Goal: Task Accomplishment & Management: Complete application form

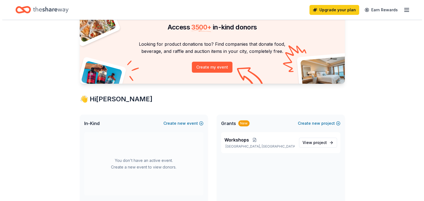
scroll to position [55, 0]
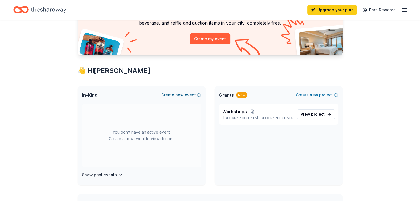
click at [185, 94] on button "Create new event" at bounding box center [181, 95] width 40 height 7
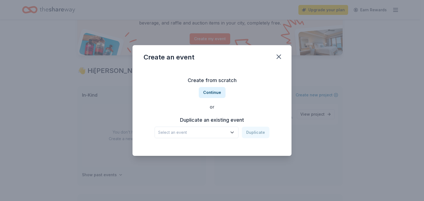
click at [232, 131] on icon "button" at bounding box center [232, 133] width 6 height 6
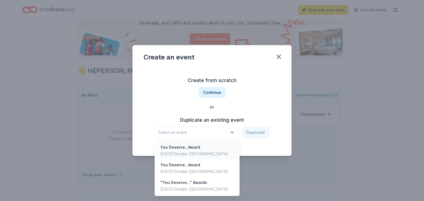
click at [214, 147] on div "You Deserve...Award [DATE] · Greater [GEOGRAPHIC_DATA]" at bounding box center [197, 151] width 82 height 18
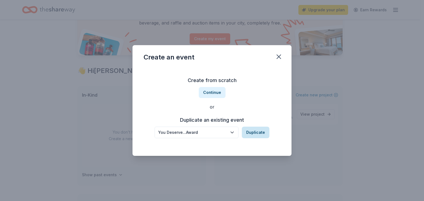
click at [255, 132] on button "Duplicate" at bounding box center [256, 133] width 28 height 12
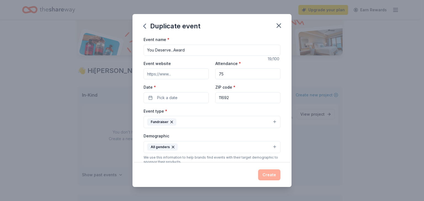
click at [188, 51] on input "You Deserve...Award" at bounding box center [212, 50] width 137 height 11
type input "You Deserve... Gala"
click at [185, 99] on button "Pick a date" at bounding box center [176, 97] width 65 height 11
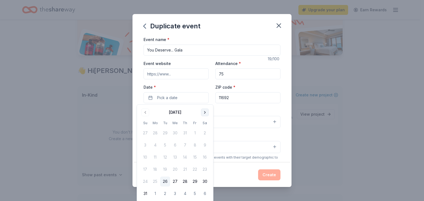
click at [204, 113] on button "Go to next month" at bounding box center [205, 113] width 8 height 8
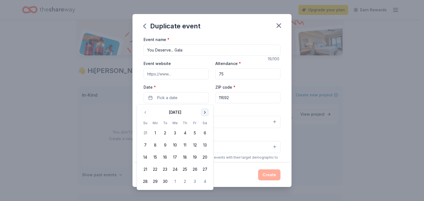
click at [204, 113] on button "Go to next month" at bounding box center [205, 113] width 8 height 8
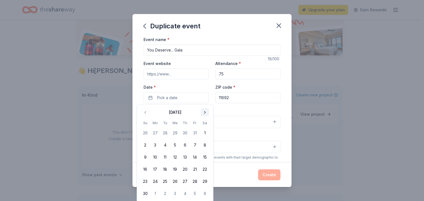
click at [204, 113] on button "Go to next month" at bounding box center [205, 113] width 8 height 8
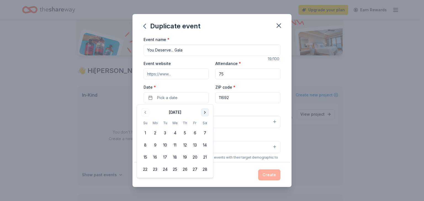
click at [204, 113] on button "Go to next month" at bounding box center [205, 113] width 8 height 8
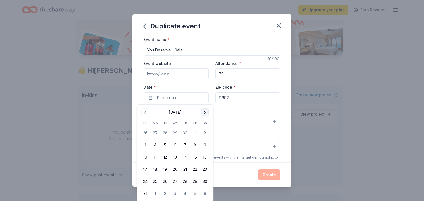
click at [204, 113] on button "Go to next month" at bounding box center [205, 113] width 8 height 8
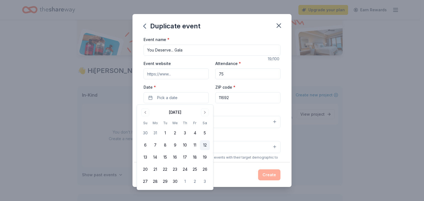
click at [205, 144] on button "12" at bounding box center [205, 145] width 10 height 10
click at [245, 110] on div "Event type * Fundraiser" at bounding box center [212, 118] width 137 height 21
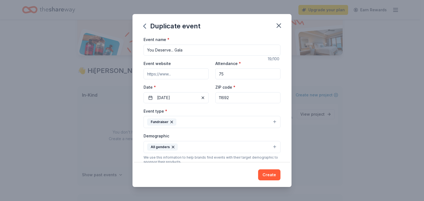
click at [172, 72] on input "Event website" at bounding box center [176, 73] width 65 height 11
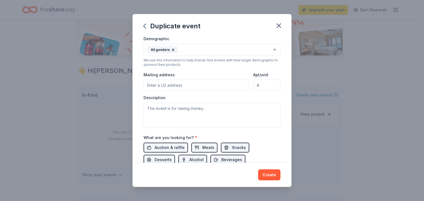
scroll to position [138, 0]
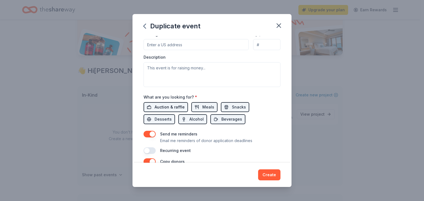
click at [171, 107] on span "Auction & raffle" at bounding box center [170, 107] width 30 height 7
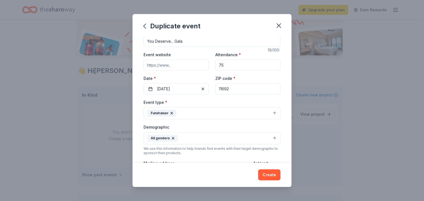
scroll to position [6, 0]
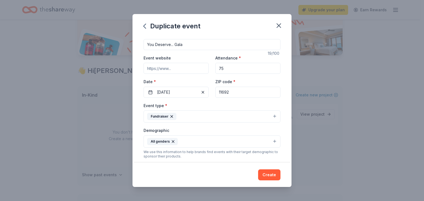
click at [271, 115] on button "Fundraiser" at bounding box center [212, 117] width 137 height 12
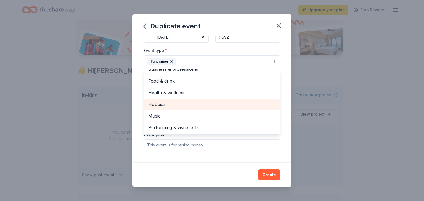
scroll to position [0, 0]
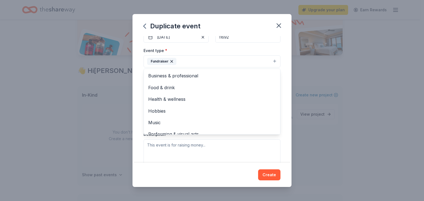
click at [280, 80] on div "Event name * You Deserve... Gala 19 /100 Event website Attendance * 75 Date * […" at bounding box center [211, 99] width 159 height 127
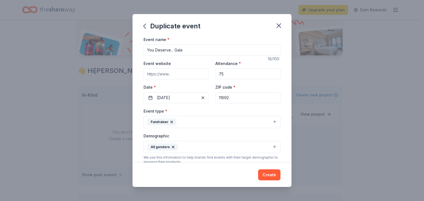
click at [241, 76] on input "75" at bounding box center [247, 73] width 65 height 11
drag, startPoint x: 225, startPoint y: 76, endPoint x: 190, endPoint y: 75, distance: 35.1
click at [190, 75] on div "Event website Attendance * 75 Date * [DATE] ZIP code * 11692" at bounding box center [212, 81] width 137 height 43
type input "100"
click at [279, 86] on div "Event name * You Deserve... Gala 19 /100 Event website Attendance * 100 Date * …" at bounding box center [211, 99] width 159 height 127
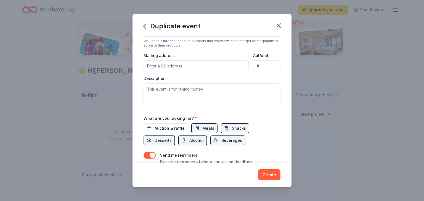
scroll to position [166, 0]
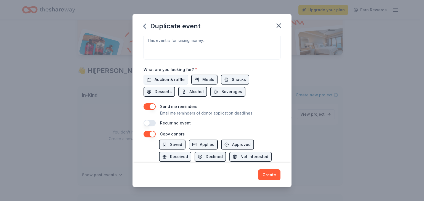
click at [175, 76] on button "Auction & raffle" at bounding box center [166, 80] width 44 height 10
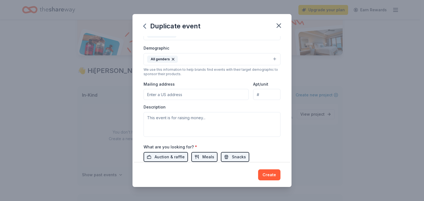
scroll to position [138, 0]
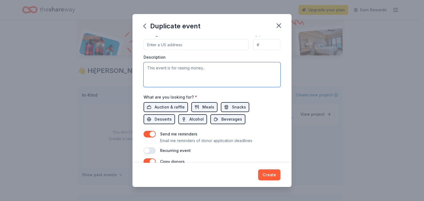
click at [247, 70] on textarea at bounding box center [212, 74] width 137 height 25
paste textarea "✨ “You Deserve…” Gala – Celebrating 10 Years of Impact ✨ Join us as Perfect Pie…"
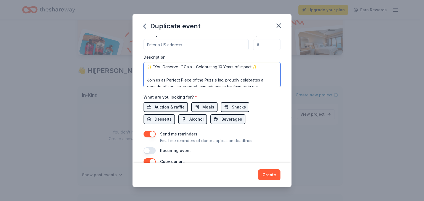
scroll to position [0, 0]
click at [152, 67] on textarea "✨ “You Deserve…” Gala – Celebrating 10 Years of Impact ✨ Join us as Perfect Pie…" at bounding box center [212, 74] width 137 height 25
click at [261, 69] on textarea "“You Deserve…” Gala – Celebrating 10 Years of Impact ✨ Join us as Perfect Piece…" at bounding box center [212, 74] width 137 height 25
click at [153, 73] on textarea "“You Deserve…” Gala – Celebrating 10 Years of Impact Join us as Perfect Piece o…" at bounding box center [212, 74] width 137 height 25
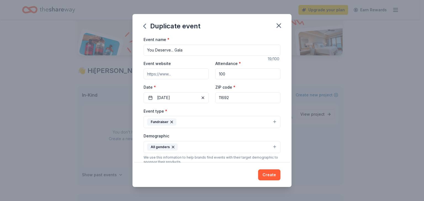
type textarea "“You Deserve…” Gala – Celebrating 10 Years of Impact Join us as Perfect Piece o…"
click at [199, 71] on input "Event website" at bounding box center [176, 73] width 65 height 11
type input "[DOMAIN_NAME]"
click at [274, 176] on button "Create" at bounding box center [269, 175] width 22 height 11
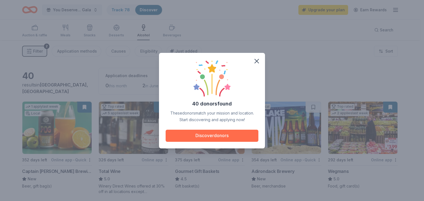
click at [230, 134] on button "Discover donors" at bounding box center [212, 136] width 93 height 12
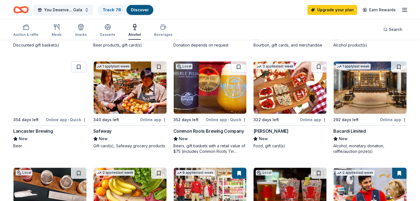
scroll to position [248, 0]
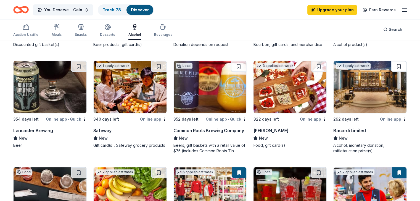
click at [391, 67] on button at bounding box center [398, 66] width 15 height 11
click at [83, 66] on button at bounding box center [78, 66] width 15 height 11
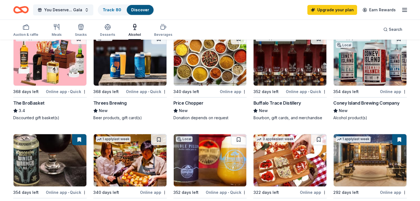
scroll to position [166, 0]
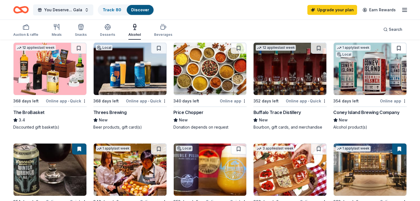
click at [391, 46] on button at bounding box center [398, 48] width 15 height 11
click at [313, 47] on button at bounding box center [318, 48] width 15 height 11
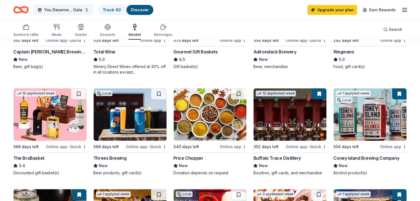
scroll to position [110, 0]
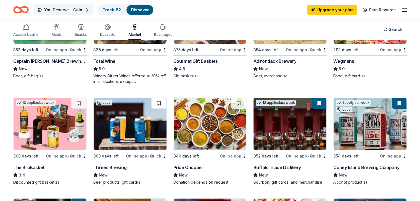
click at [161, 100] on button at bounding box center [158, 103] width 15 height 11
click at [84, 103] on button at bounding box center [78, 103] width 15 height 11
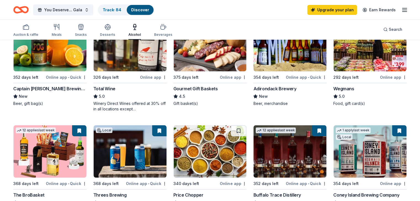
scroll to position [55, 0]
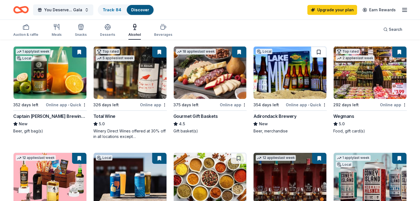
click at [312, 52] on button at bounding box center [318, 52] width 15 height 11
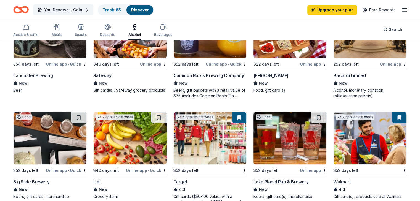
scroll to position [331, 0]
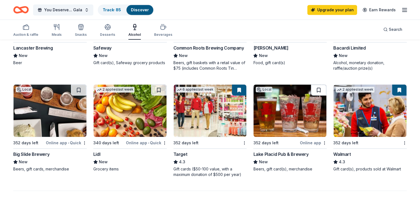
click at [313, 91] on button at bounding box center [318, 90] width 15 height 11
click at [85, 90] on button at bounding box center [78, 90] width 15 height 11
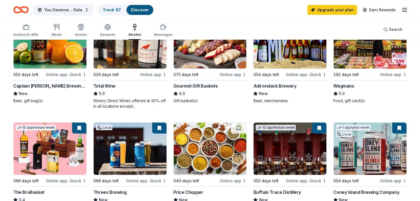
scroll to position [83, 0]
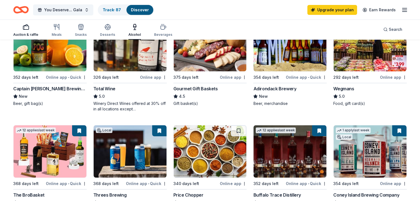
click at [36, 32] on div "Auction & raffle" at bounding box center [25, 30] width 25 height 13
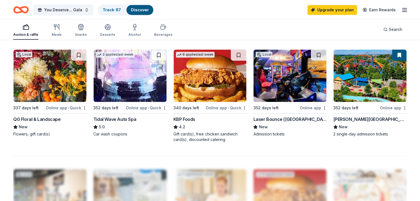
scroll to position [359, 0]
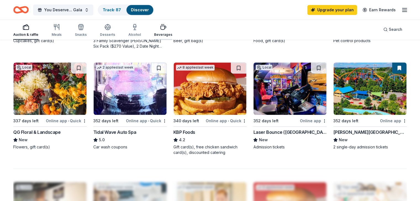
click at [166, 28] on icon "button" at bounding box center [163, 27] width 7 height 7
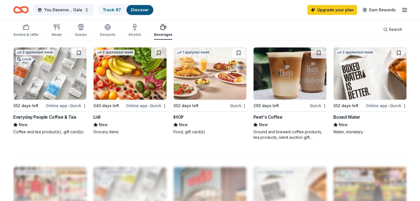
scroll to position [359, 0]
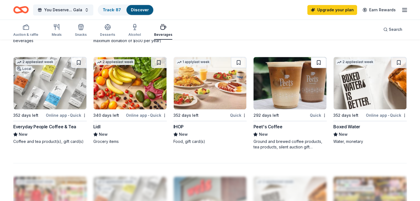
click at [316, 61] on button at bounding box center [318, 62] width 15 height 11
click at [391, 63] on button at bounding box center [398, 62] width 15 height 11
click at [84, 61] on button at bounding box center [78, 62] width 15 height 11
click at [111, 28] on icon "button" at bounding box center [107, 27] width 7 height 7
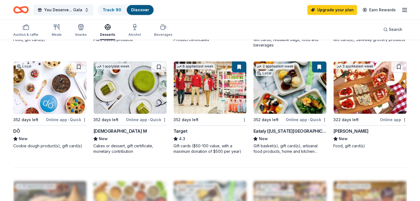
scroll to position [331, 0]
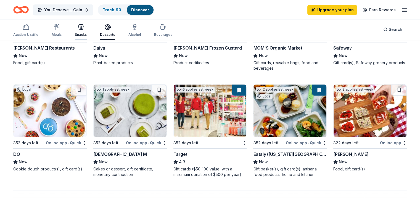
click at [84, 28] on icon "button" at bounding box center [81, 27] width 7 height 7
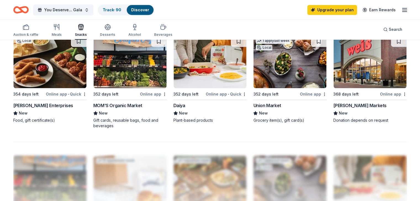
scroll to position [386, 0]
